Goal: Information Seeking & Learning: Learn about a topic

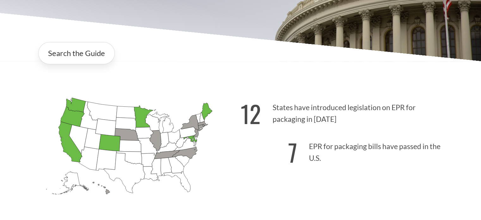
scroll to position [122, 0]
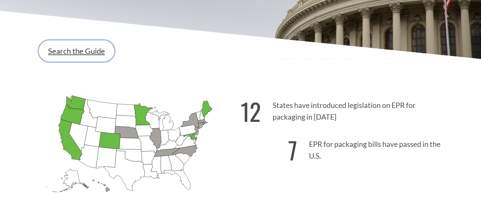
click at [86, 51] on link "Search the Guide" at bounding box center [76, 51] width 76 height 22
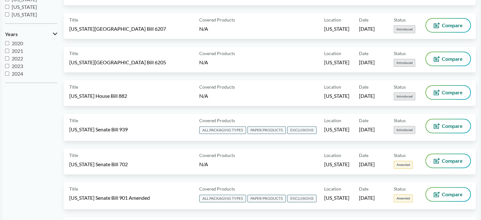
scroll to position [187, 0]
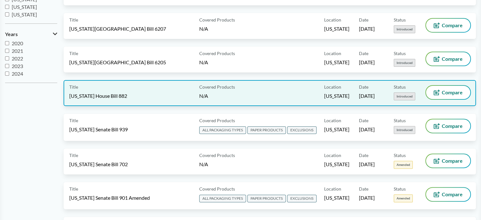
click at [401, 94] on span "Introduced" at bounding box center [403, 96] width 21 height 8
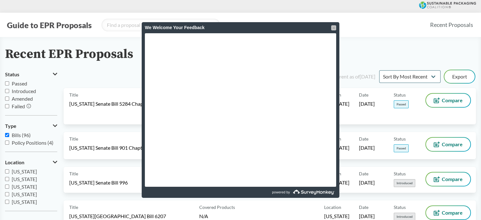
click at [335, 25] on div at bounding box center [333, 27] width 5 height 5
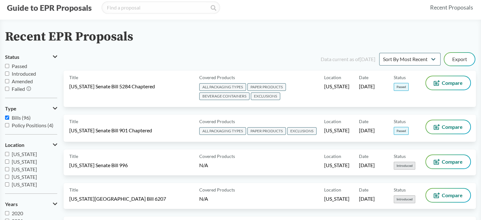
scroll to position [18, 0]
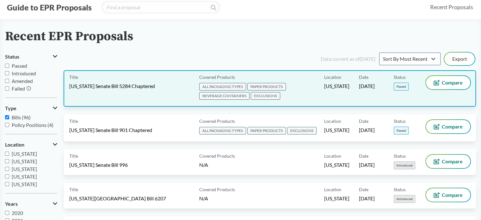
click at [263, 86] on span "PAPER PRODUCTS" at bounding box center [266, 87] width 39 height 8
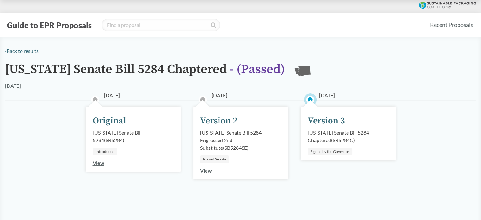
click at [318, 114] on div "Version 3" at bounding box center [326, 120] width 37 height 13
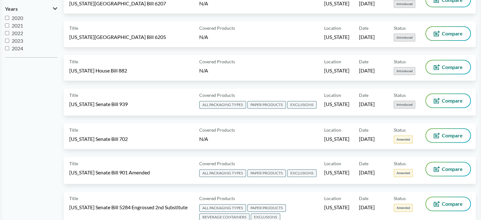
scroll to position [214, 0]
